Goal: Task Accomplishment & Management: Manage account settings

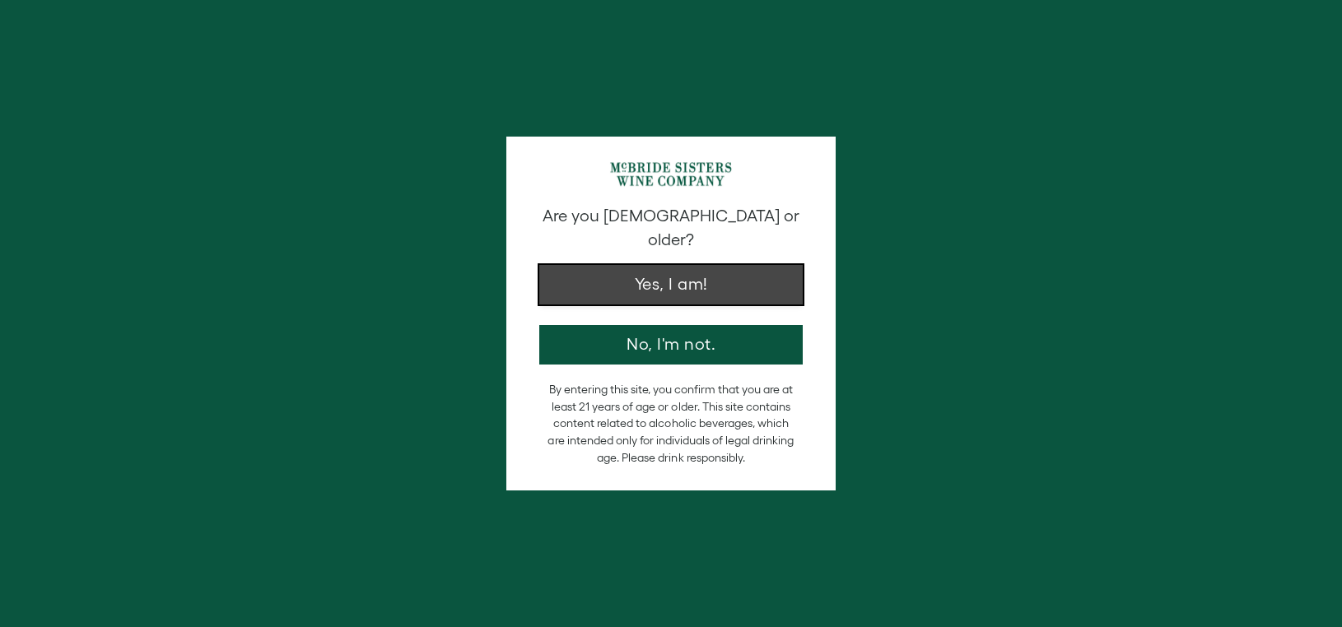
click at [631, 278] on button "Yes, I am!" at bounding box center [670, 285] width 263 height 40
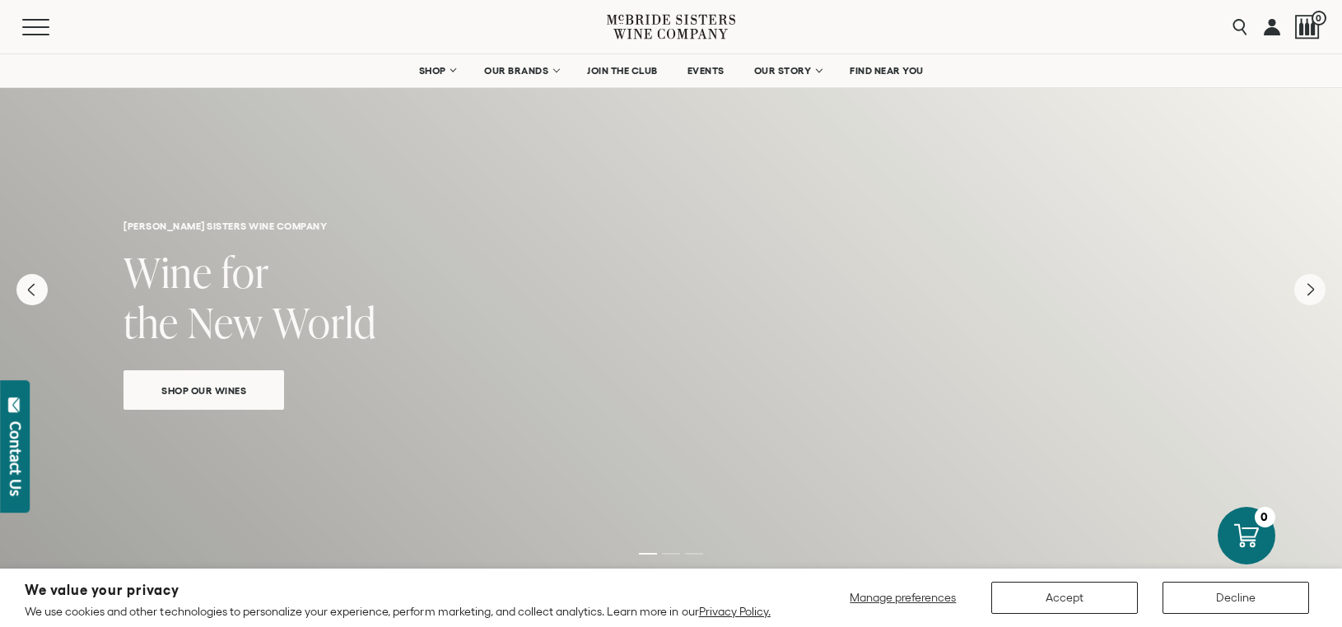
click at [1279, 27] on link at bounding box center [1272, 27] width 16 height 54
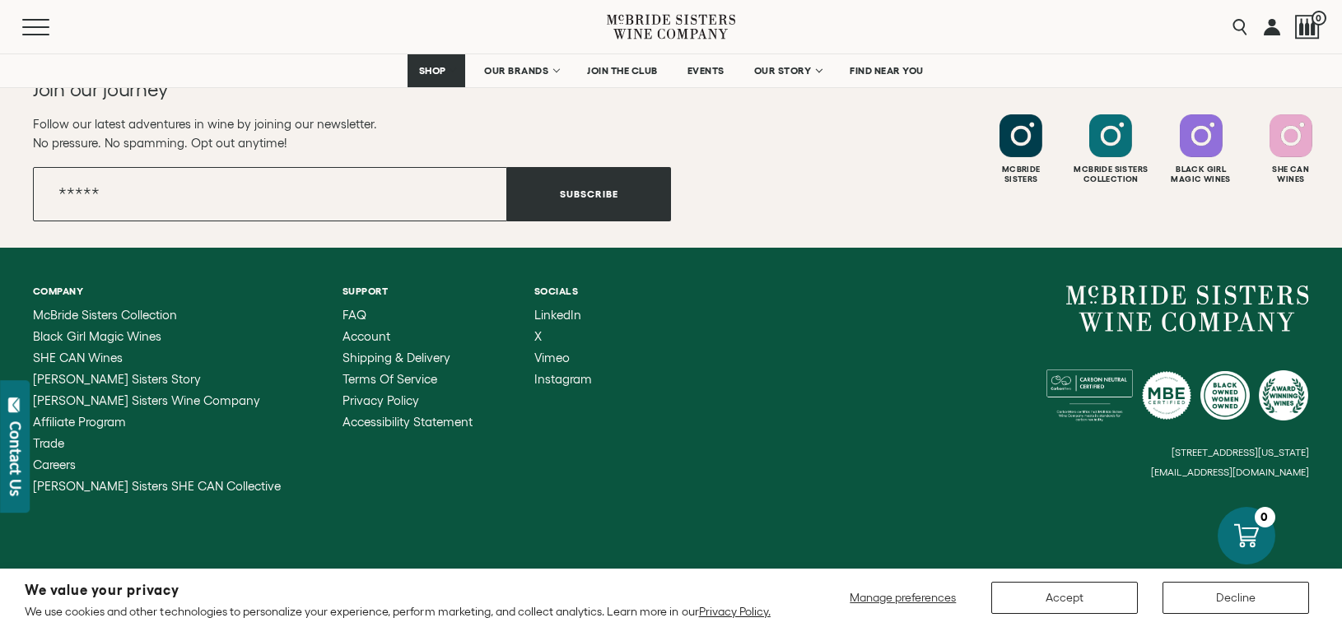
scroll to position [6705, 0]
